Goal: Information Seeking & Learning: Learn about a topic

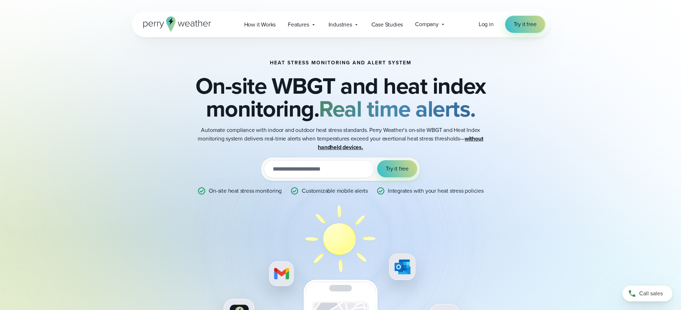
click at [57, 130] on div "Heat Stress Monitoring and Alert System On-site WBGT and heat index monitoring.…" at bounding box center [340, 196] width 681 height 392
drag, startPoint x: 56, startPoint y: 174, endPoint x: 61, endPoint y: 177, distance: 5.5
click at [56, 174] on div "Heat Stress Monitoring and Alert System On-site WBGT and heat index monitoring.…" at bounding box center [340, 196] width 681 height 392
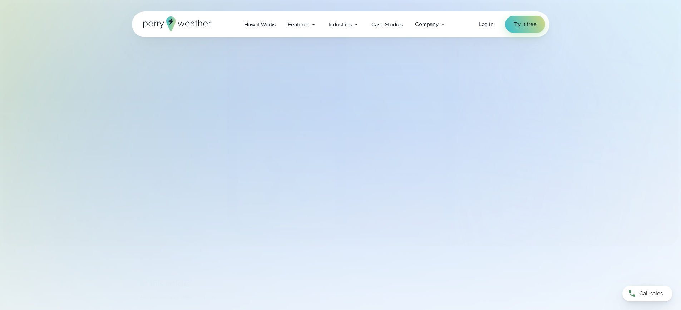
select select "***"
